Goal: Find specific page/section: Find specific page/section

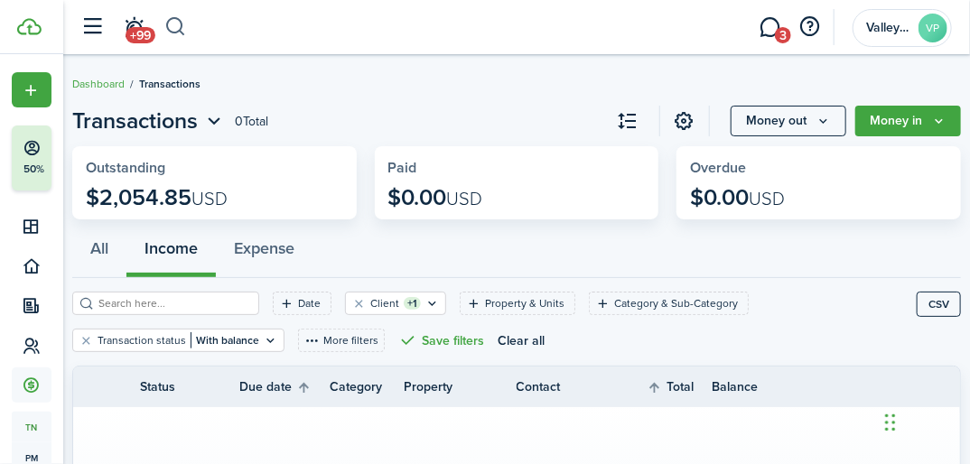
click at [170, 25] on button "button" at bounding box center [175, 27] width 23 height 31
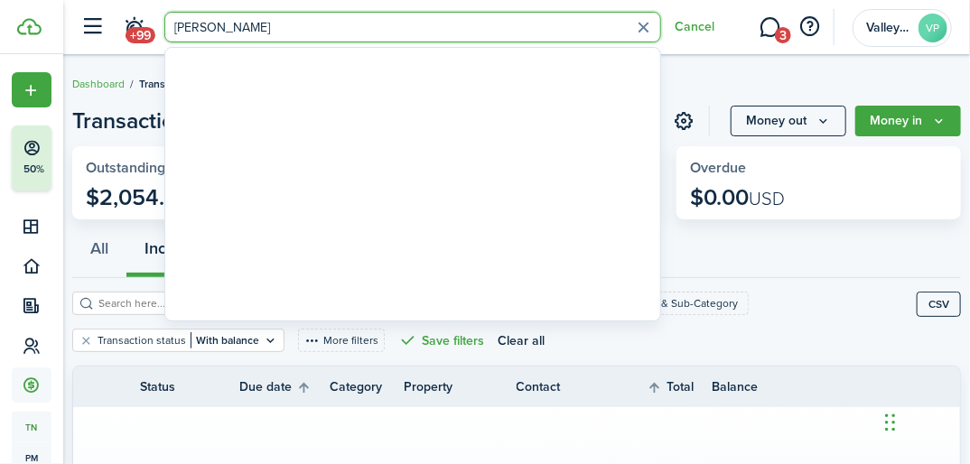
type input "[PERSON_NAME]"
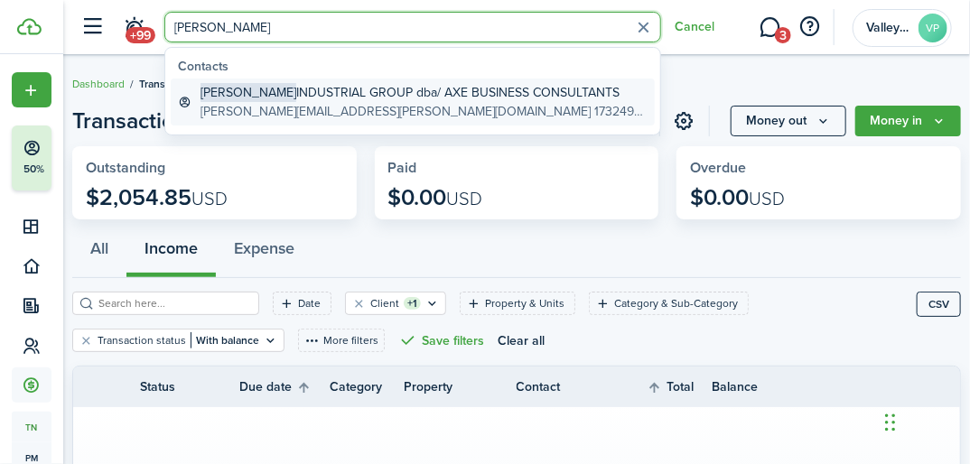
click at [267, 95] on global-search-item-title "[PERSON_NAME] INDUSTRIAL GROUP dba/ AXE BUSINESS CONSULTANTS" at bounding box center [424, 92] width 447 height 19
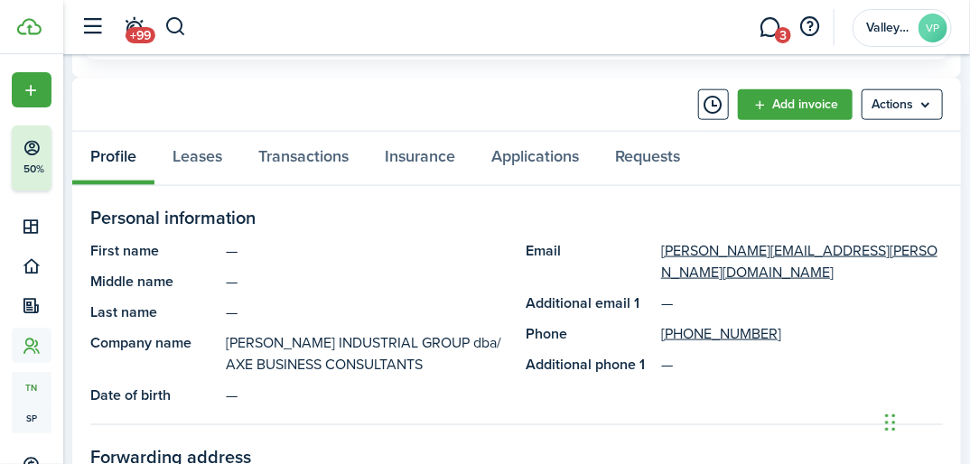
scroll to position [723, 0]
click at [311, 147] on link "Transactions" at bounding box center [303, 157] width 126 height 53
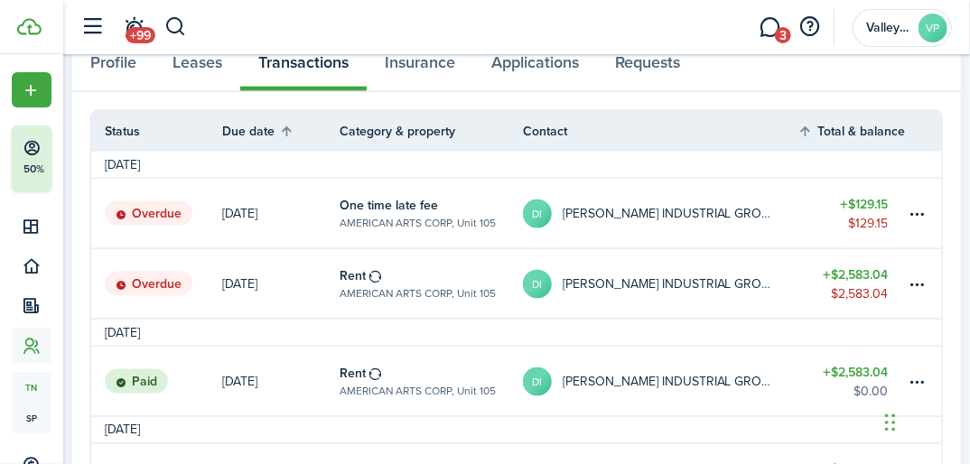
scroll to position [867, 0]
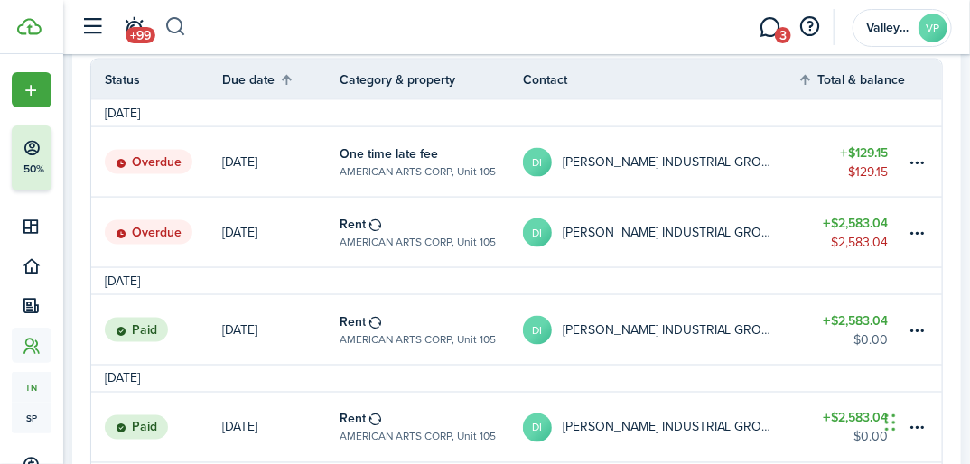
click at [172, 18] on button "button" at bounding box center [175, 27] width 23 height 31
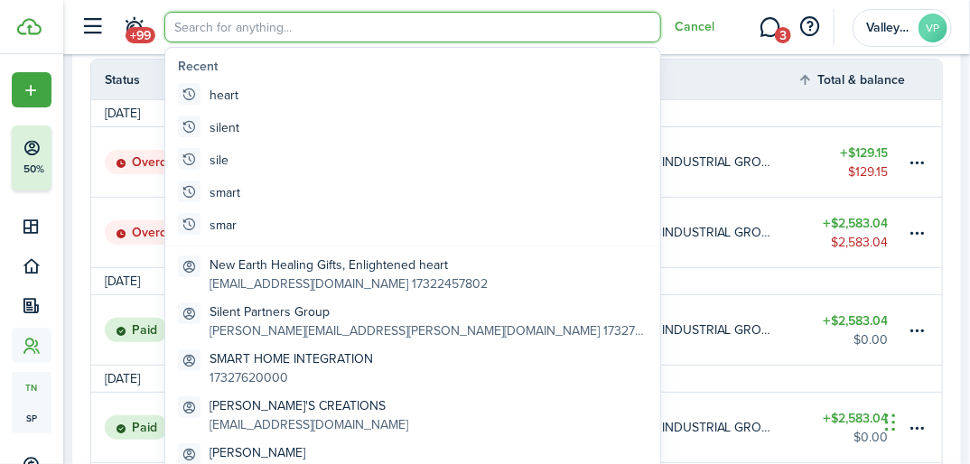
scroll to position [0, 0]
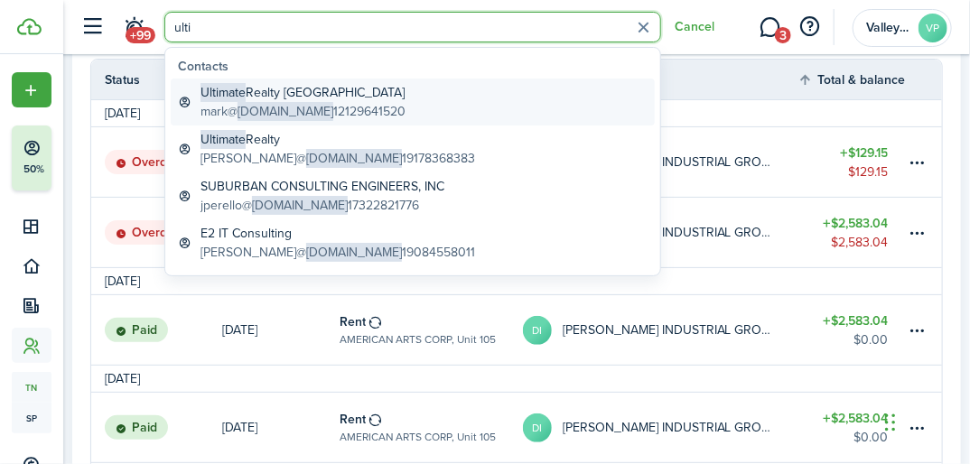
type input "ulti"
click at [300, 112] on span "[DOMAIN_NAME]" at bounding box center [286, 111] width 96 height 19
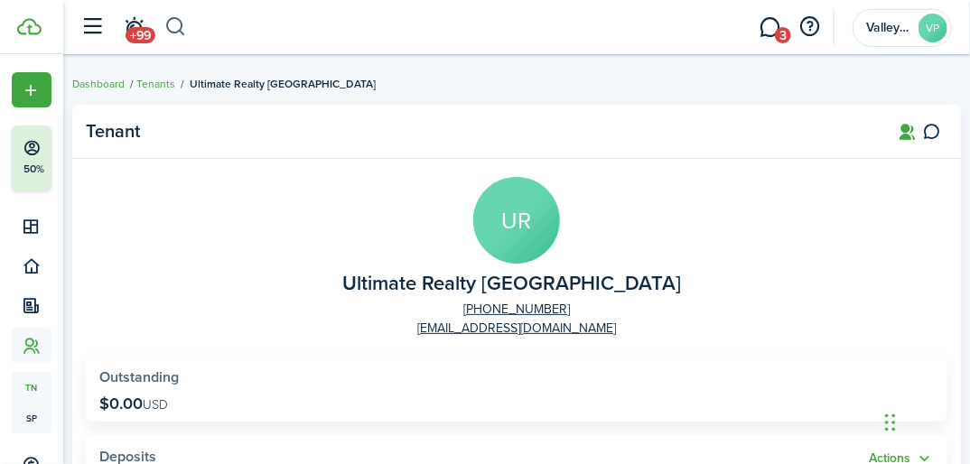
click at [164, 24] on button "button" at bounding box center [175, 27] width 23 height 31
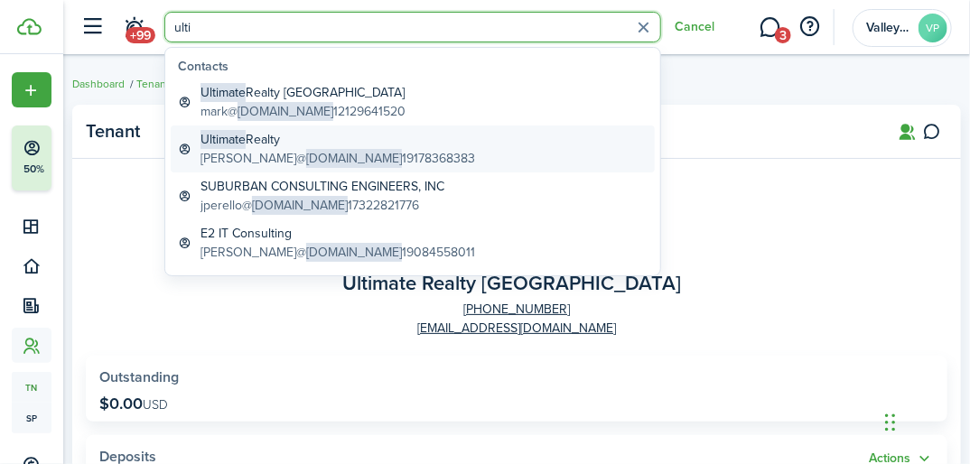
type input "ulti"
click at [315, 156] on span "[DOMAIN_NAME]" at bounding box center [354, 158] width 96 height 19
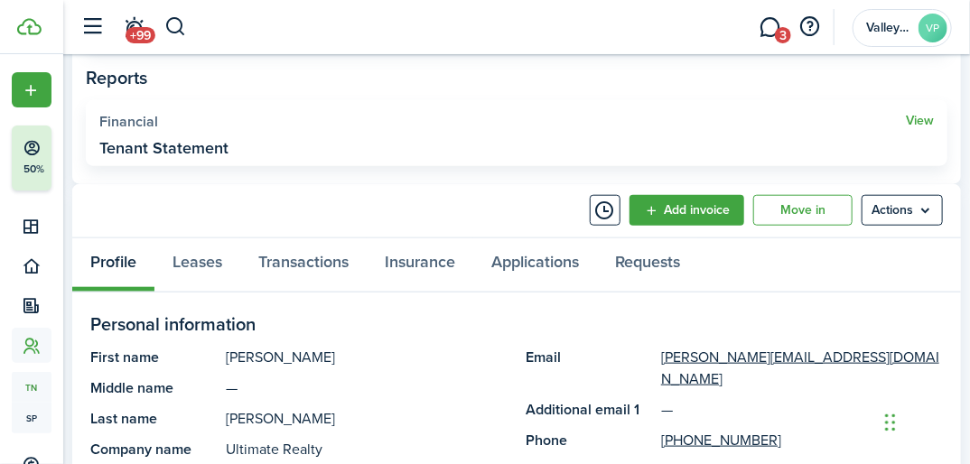
scroll to position [578, 0]
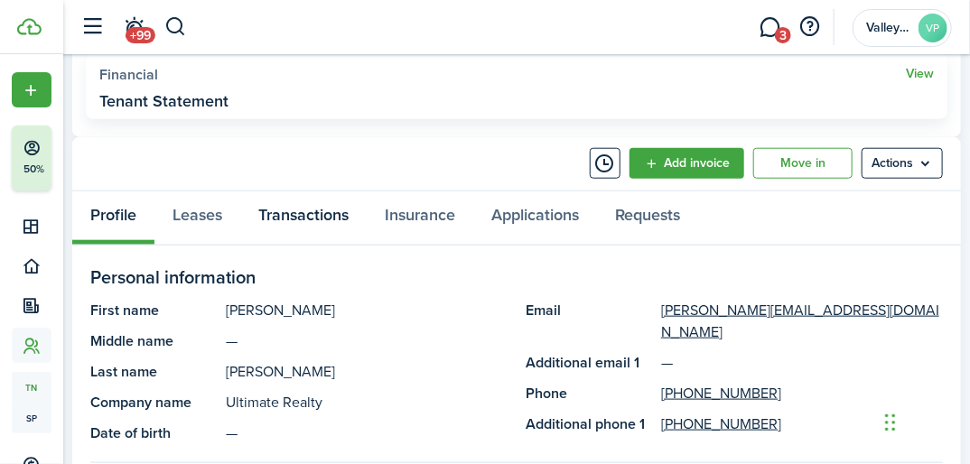
click at [304, 212] on link "Transactions" at bounding box center [303, 218] width 126 height 53
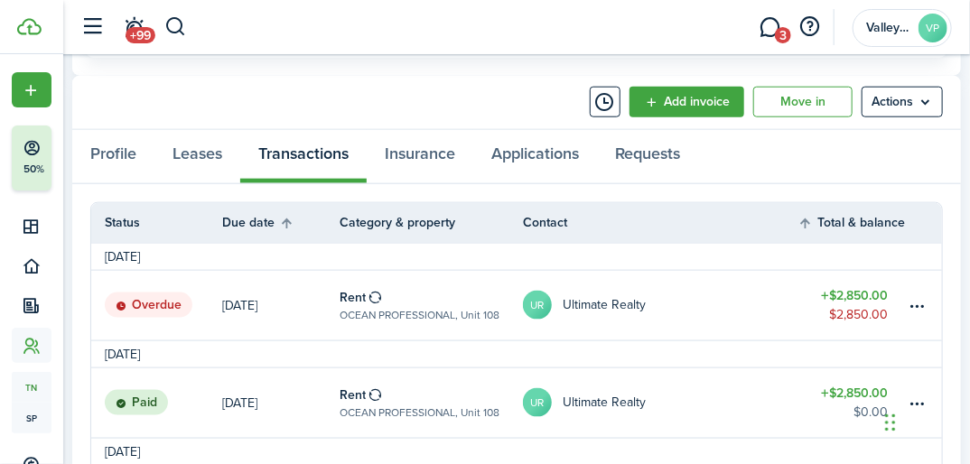
scroll to position [578, 0]
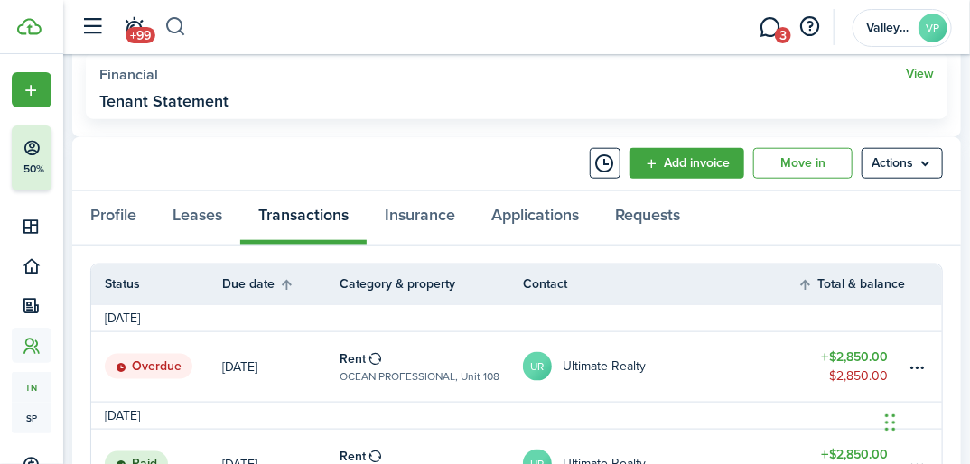
click at [174, 23] on button "button" at bounding box center [175, 27] width 23 height 31
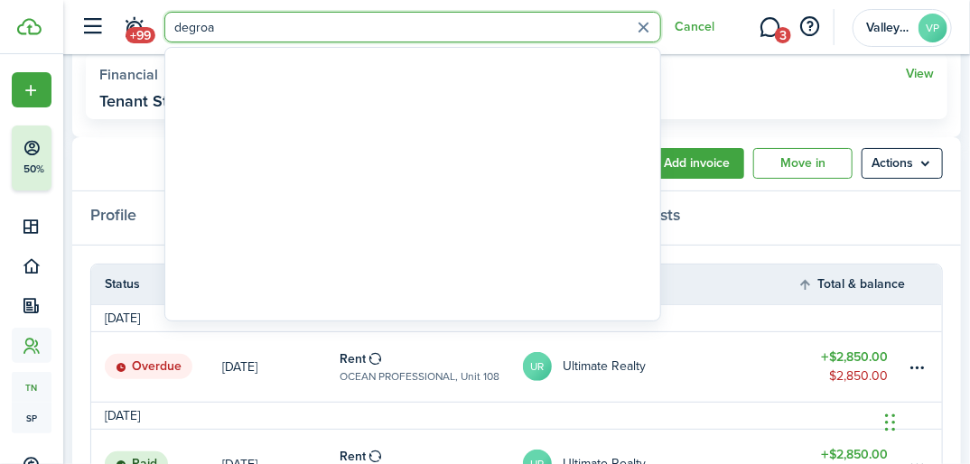
type input "degroa"
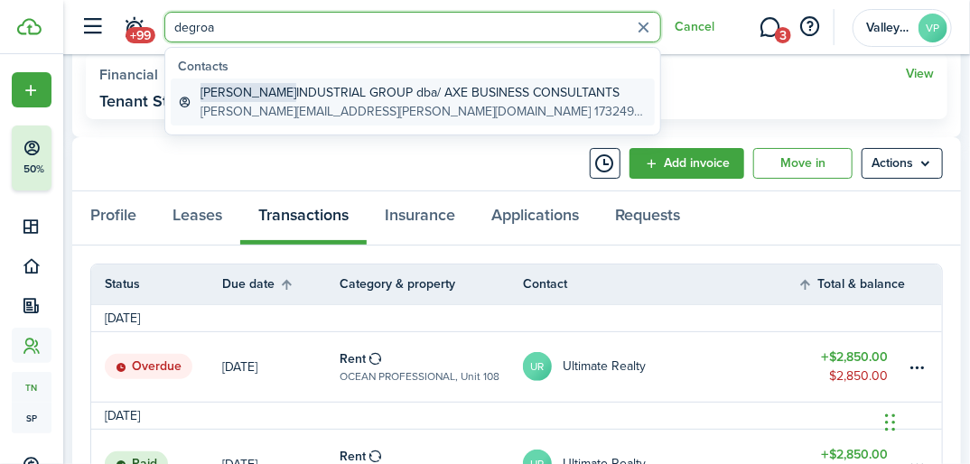
click at [401, 94] on global-search-item-title "[PERSON_NAME] INDUSTRIAL GROUP dba/ AXE BUSINESS CONSULTANTS" at bounding box center [424, 92] width 447 height 19
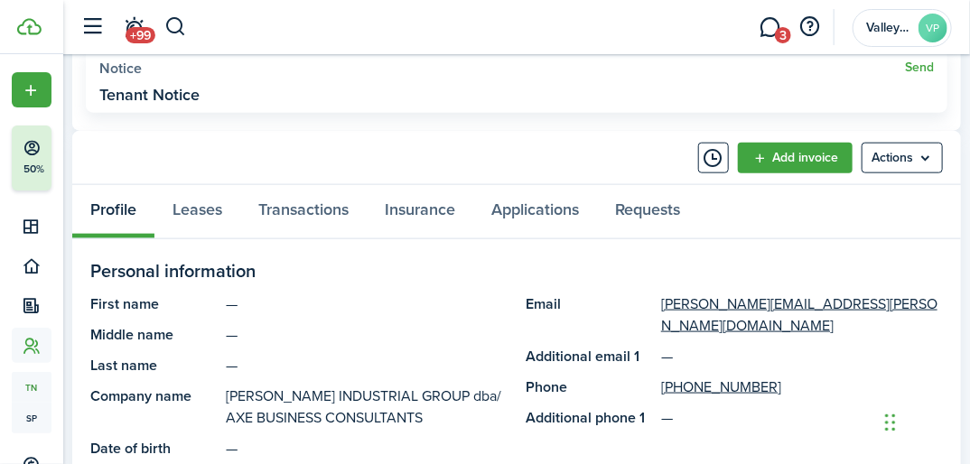
scroll to position [651, 0]
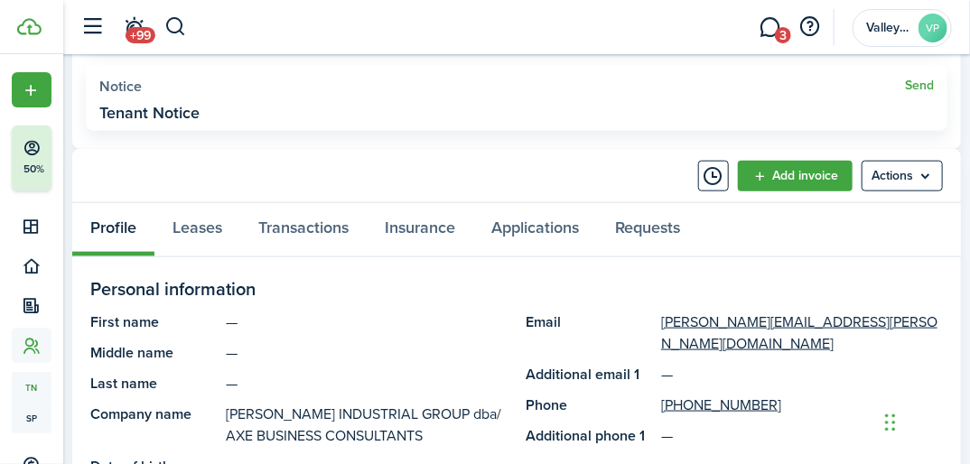
drag, startPoint x: 174, startPoint y: 18, endPoint x: 173, endPoint y: 4, distance: 14.5
click at [173, 10] on header-control-items "+99" at bounding box center [129, 28] width 115 height 46
click at [181, 36] on button "button" at bounding box center [175, 27] width 23 height 31
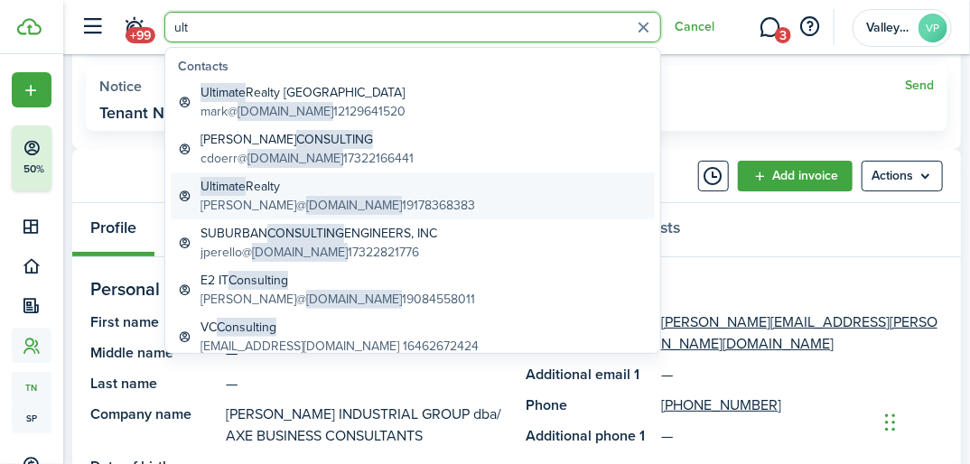
type input "ult"
click at [306, 208] on span "[DOMAIN_NAME]" at bounding box center [354, 205] width 96 height 19
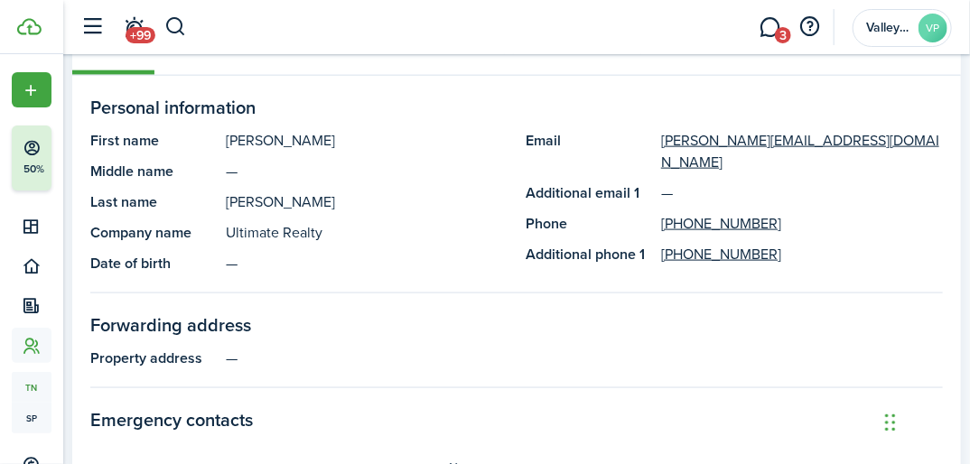
scroll to position [723, 0]
